Goal: Transaction & Acquisition: Obtain resource

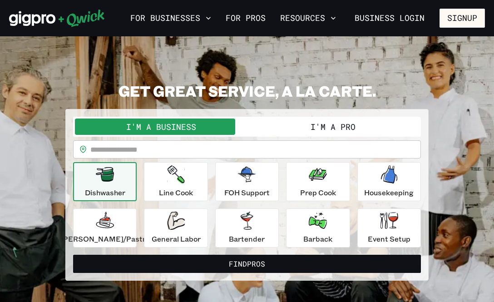
click at [321, 132] on button "I'm a Pro" at bounding box center [333, 126] width 172 height 16
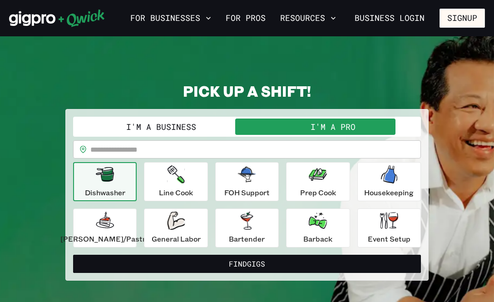
click at [123, 151] on input "text" at bounding box center [255, 149] width 331 height 18
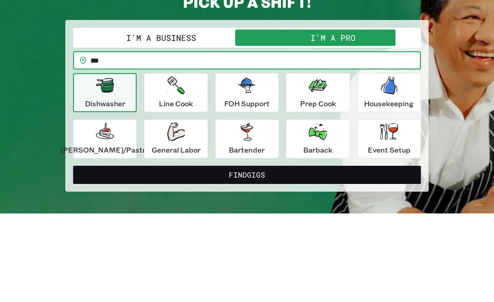
type input "****"
type input "*****"
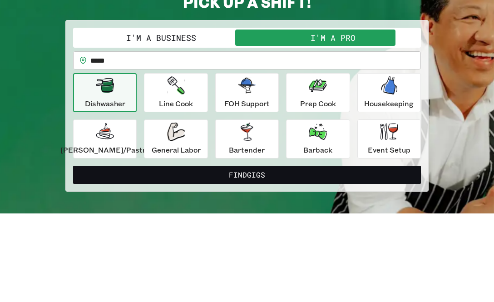
scroll to position [89, 0]
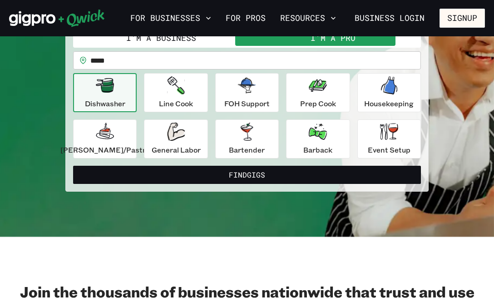
click at [272, 176] on button "Find Gigs" at bounding box center [247, 175] width 348 height 18
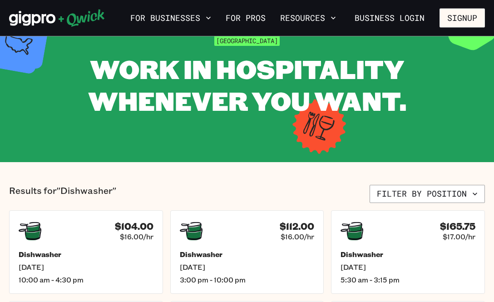
click at [455, 195] on button "Filter by position" at bounding box center [427, 194] width 115 height 18
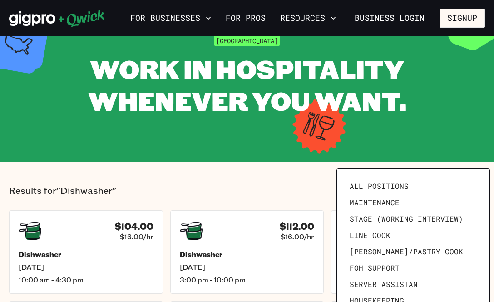
click at [380, 301] on span "Housekeeping" at bounding box center [377, 300] width 54 height 9
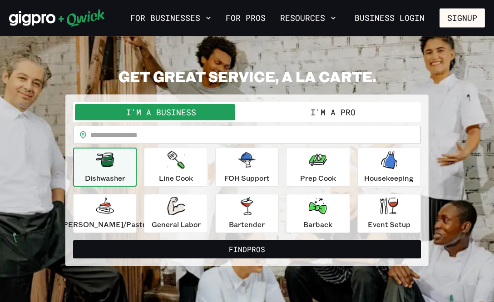
scroll to position [10, 0]
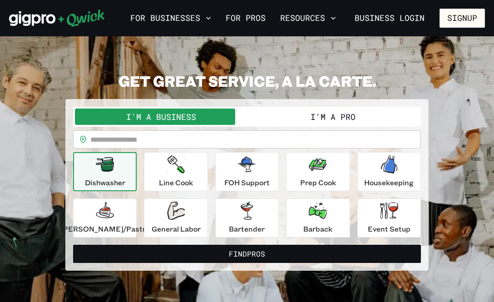
click at [280, 118] on button "I'm a Pro" at bounding box center [333, 117] width 172 height 16
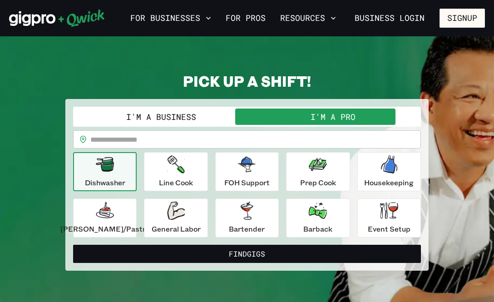
click at [155, 142] on input "text" at bounding box center [255, 139] width 331 height 18
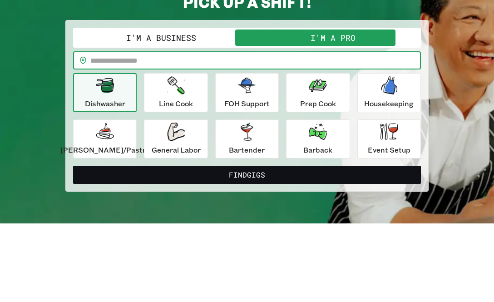
click at [87, 136] on icon at bounding box center [82, 139] width 7 height 7
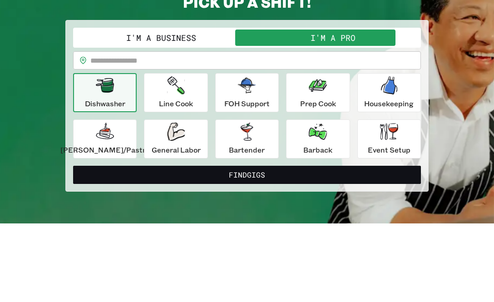
scroll to position [89, 0]
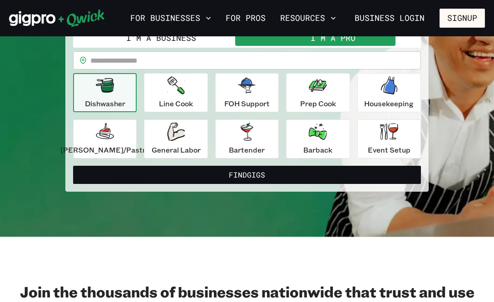
click at [105, 60] on input "text" at bounding box center [255, 60] width 331 height 18
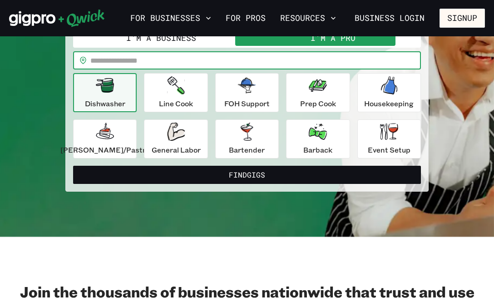
scroll to position [89, 0]
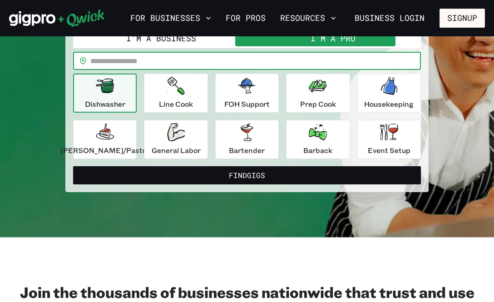
click at [91, 60] on div "​ ​" at bounding box center [247, 61] width 348 height 18
click at [86, 62] on icon at bounding box center [83, 60] width 6 height 7
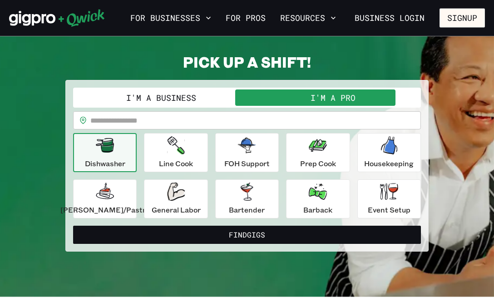
scroll to position [0, 0]
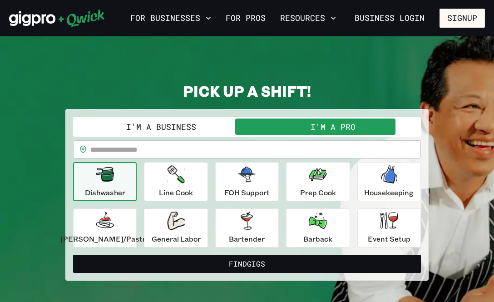
click at [368, 225] on div "Event Setup" at bounding box center [389, 228] width 43 height 33
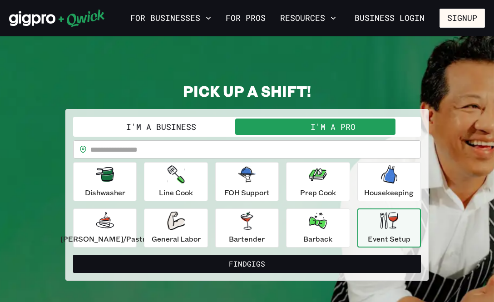
click at [222, 269] on button "Find Gigs" at bounding box center [247, 264] width 348 height 18
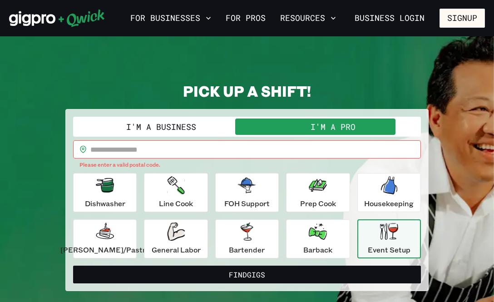
click at [113, 149] on input "text" at bounding box center [255, 149] width 331 height 18
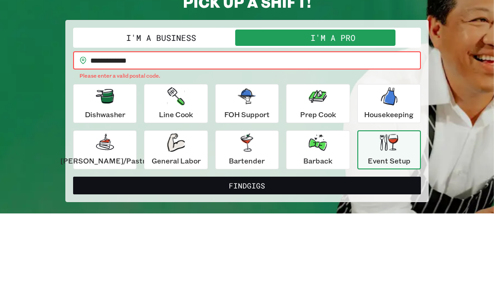
click at [247, 266] on button "Find Gigs" at bounding box center [247, 275] width 348 height 18
type input "*"
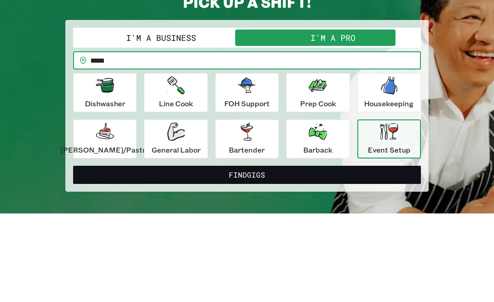
scroll to position [89, 0]
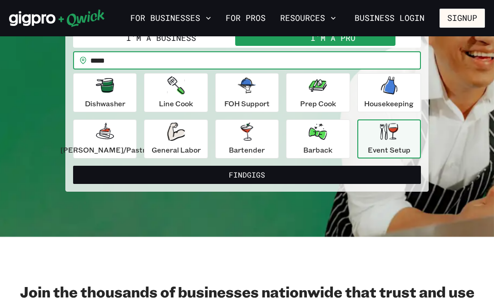
type input "*****"
click at [375, 146] on p "Event Setup" at bounding box center [389, 149] width 43 height 11
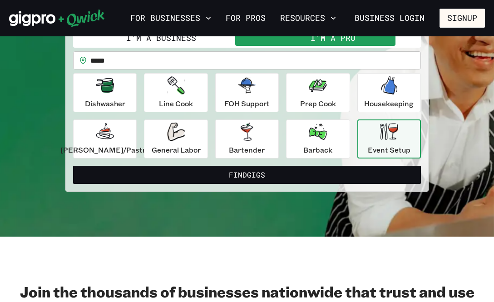
click at [261, 180] on button "Find Gigs" at bounding box center [247, 175] width 348 height 18
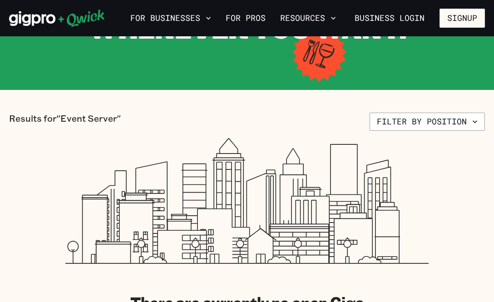
scroll to position [118, 0]
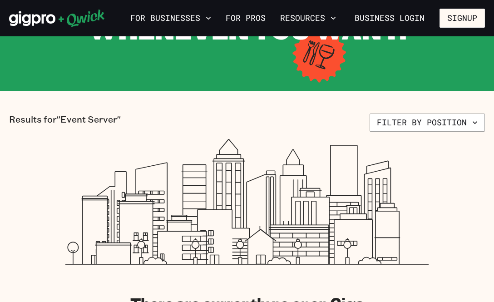
click at [245, 21] on link "For Pros" at bounding box center [245, 17] width 47 height 15
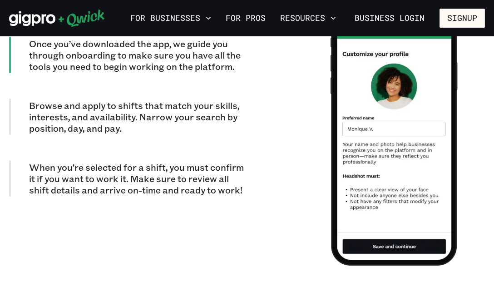
scroll to position [858, 0]
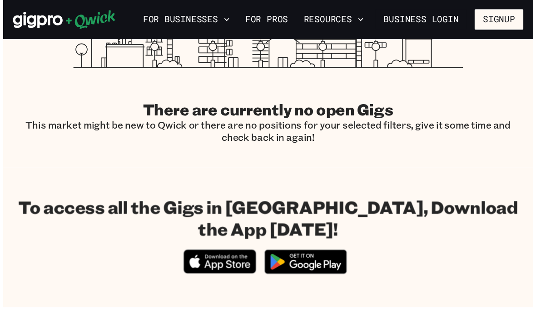
scroll to position [312, 0]
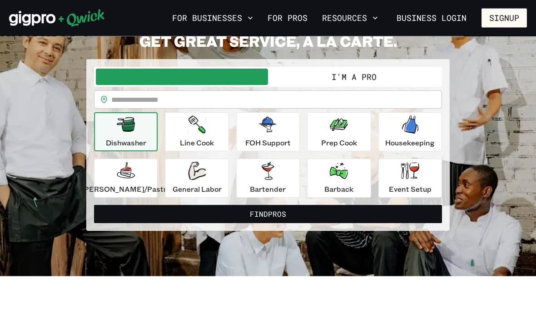
scroll to position [89, 0]
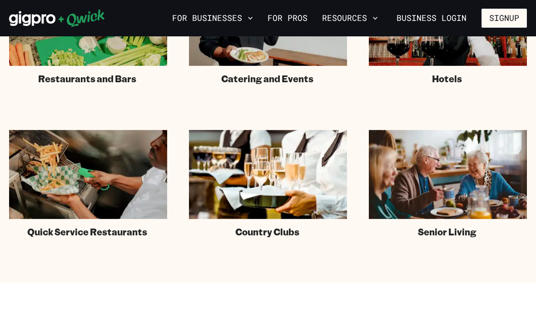
scroll to position [672, 0]
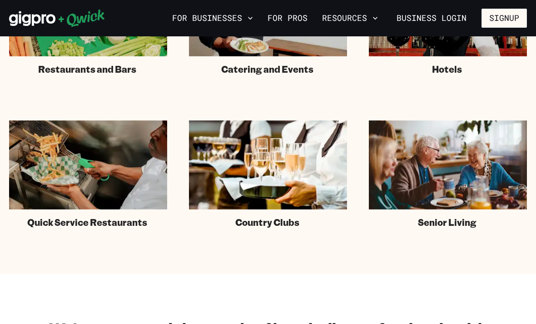
click at [468, 177] on img at bounding box center [448, 164] width 158 height 89
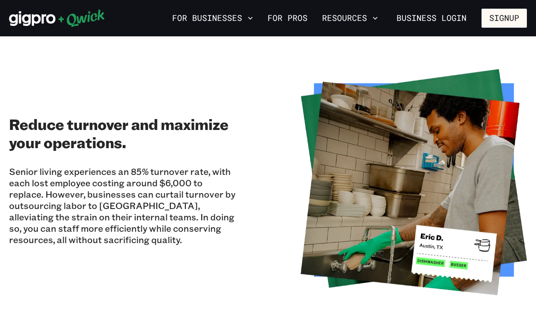
scroll to position [1073, 0]
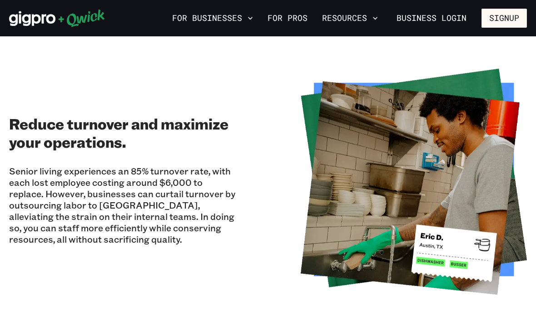
click at [365, 23] on button "Resources" at bounding box center [349, 17] width 63 height 15
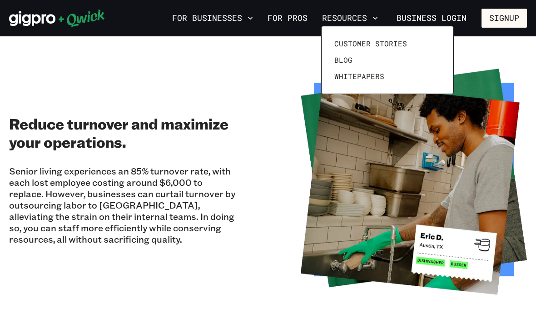
click at [368, 79] on span "Whitepapers" at bounding box center [359, 76] width 50 height 9
